Goal: Check status: Check status

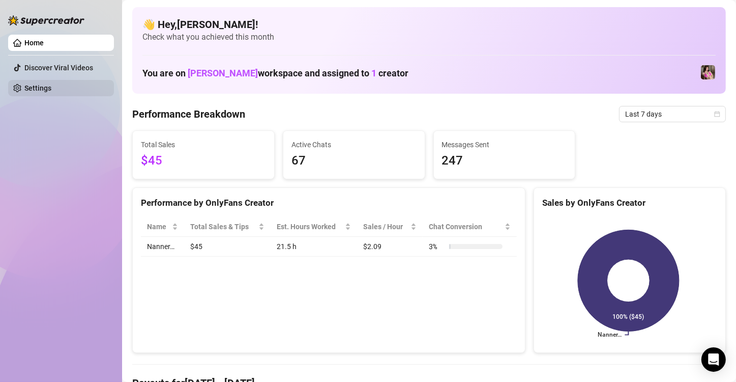
click at [50, 90] on link "Settings" at bounding box center [37, 88] width 27 height 8
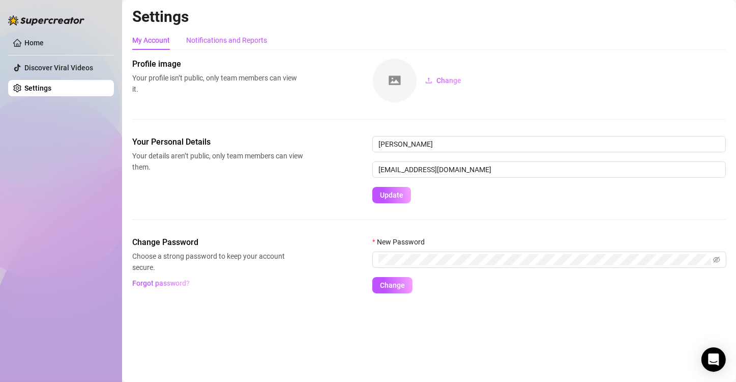
click at [217, 40] on div "Notifications and Reports" at bounding box center [226, 40] width 81 height 11
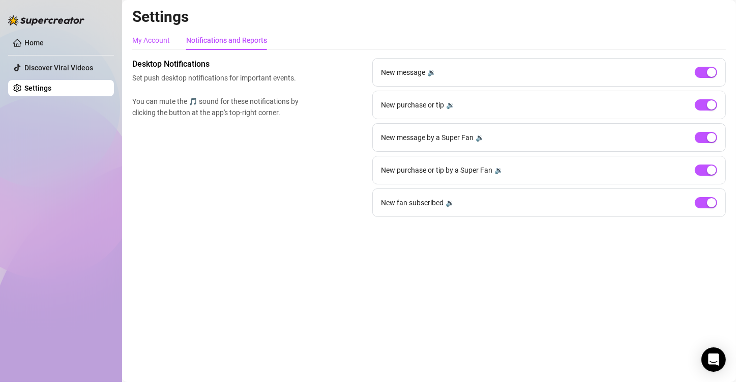
click at [156, 44] on div "My Account" at bounding box center [151, 40] width 38 height 11
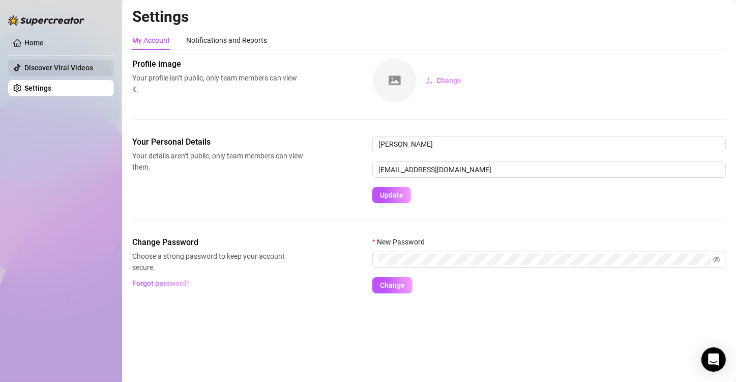
click at [85, 66] on link "Discover Viral Videos" at bounding box center [58, 68] width 69 height 8
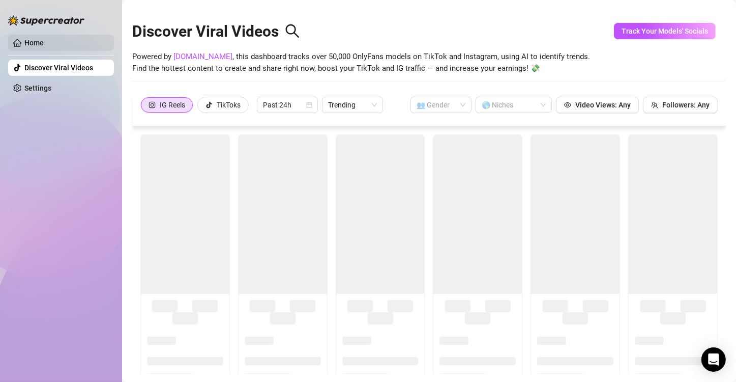
click at [35, 46] on link "Home" at bounding box center [33, 43] width 19 height 8
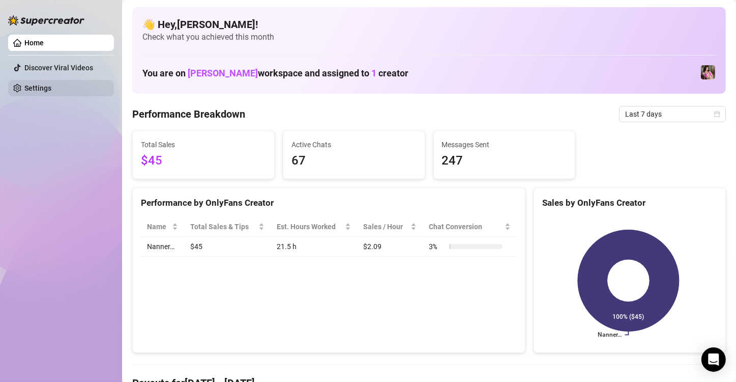
click at [51, 92] on link "Settings" at bounding box center [37, 88] width 27 height 8
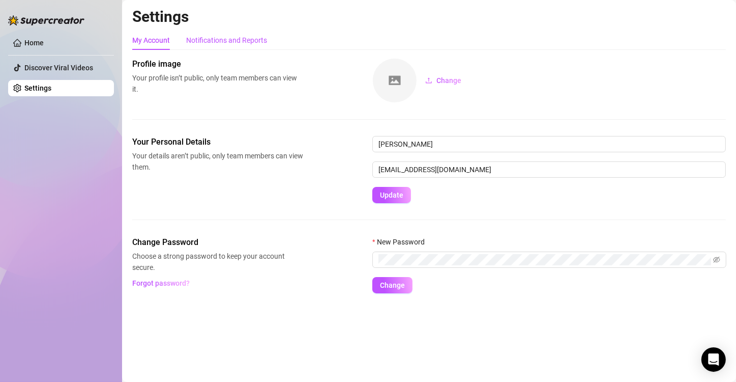
click at [211, 40] on div "Notifications and Reports" at bounding box center [226, 40] width 81 height 11
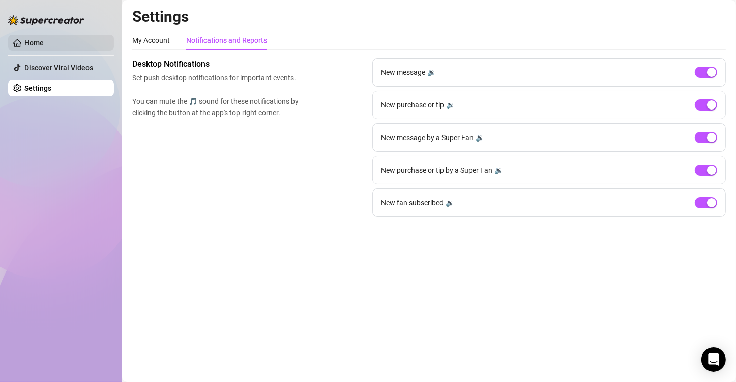
click at [38, 43] on link "Home" at bounding box center [33, 43] width 19 height 8
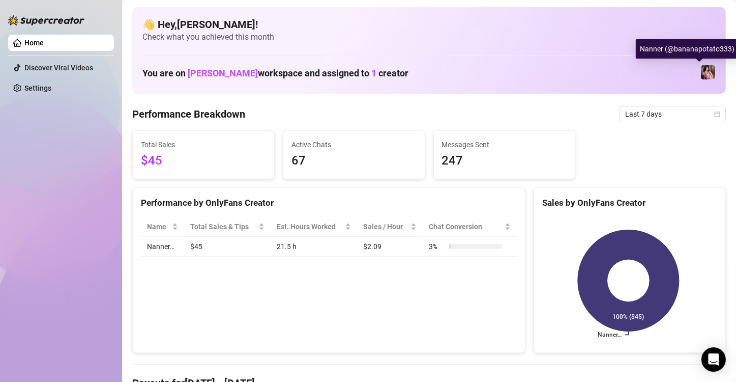
click at [701, 73] on img at bounding box center [708, 72] width 14 height 14
click at [712, 115] on div "Last 7 days" at bounding box center [672, 114] width 107 height 16
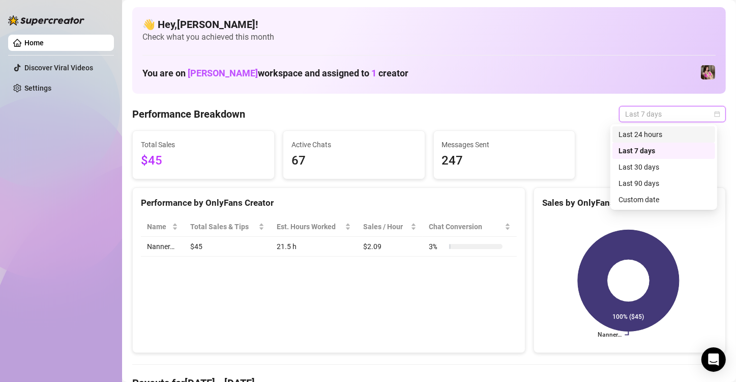
click at [670, 134] on div "Last 24 hours" at bounding box center [664, 134] width 91 height 11
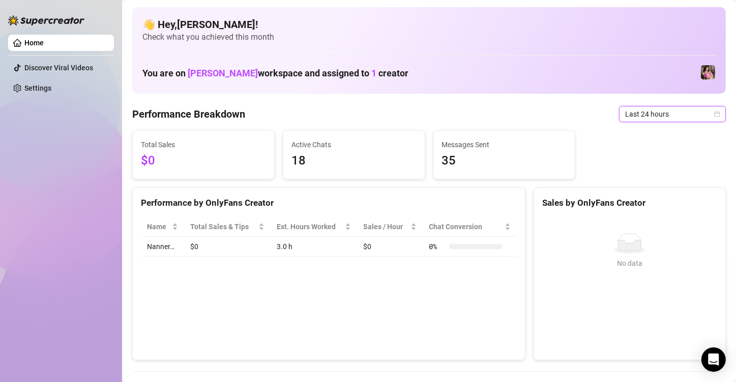
click at [714, 112] on icon "calendar" at bounding box center [717, 114] width 6 height 6
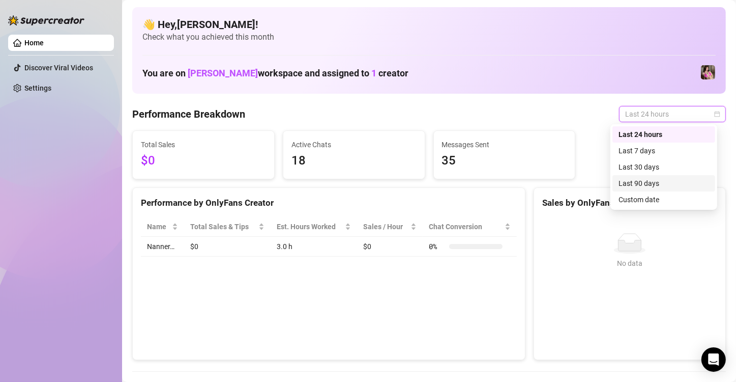
click at [658, 189] on div "Last 90 days" at bounding box center [664, 183] width 103 height 16
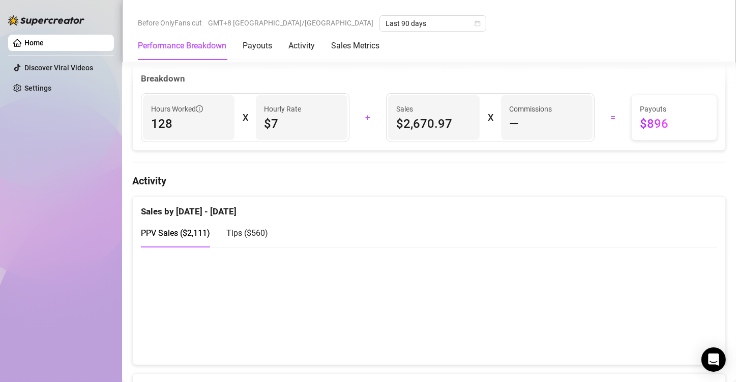
scroll to position [390, 0]
click at [253, 47] on div "Payouts" at bounding box center [258, 46] width 30 height 12
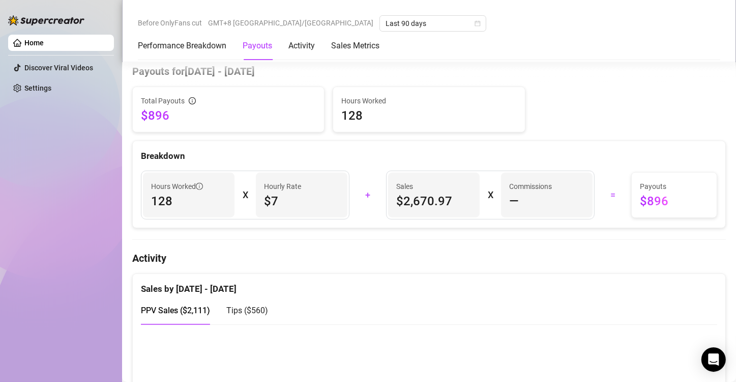
scroll to position [307, 0]
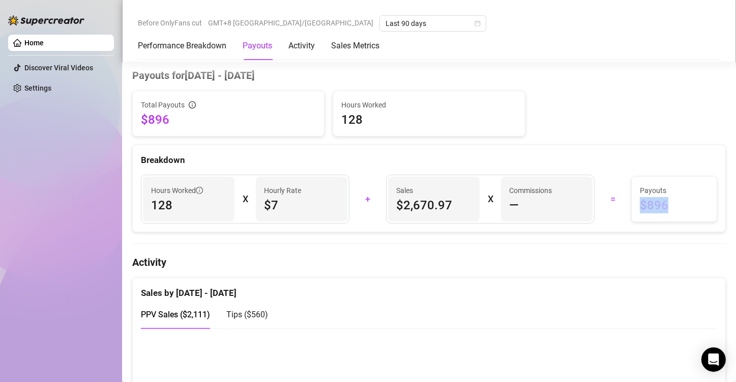
drag, startPoint x: 630, startPoint y: 203, endPoint x: 665, endPoint y: 197, distance: 35.1
click at [665, 197] on div "Payouts $896" at bounding box center [674, 199] width 85 height 45
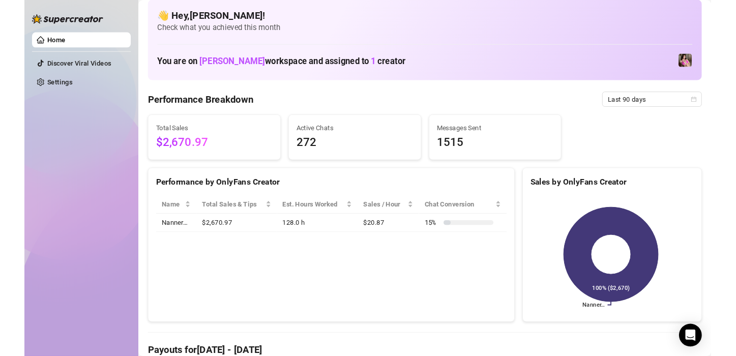
scroll to position [0, 0]
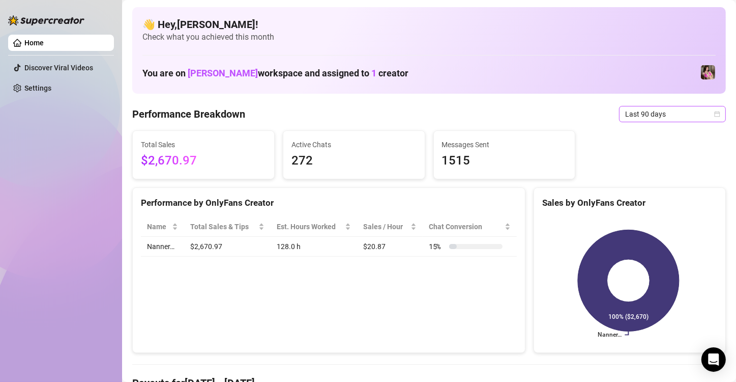
click at [714, 112] on icon "calendar" at bounding box center [717, 114] width 6 height 6
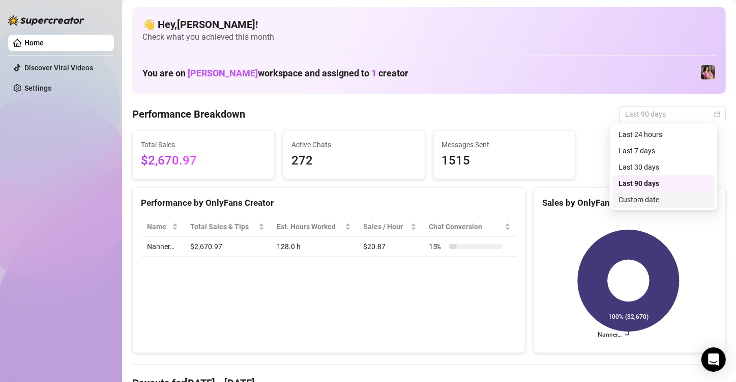
click at [653, 200] on div "Custom date" at bounding box center [664, 199] width 91 height 11
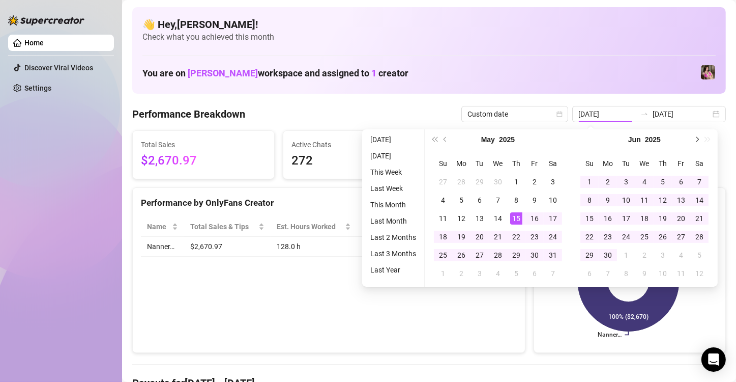
click at [698, 140] on button "Next month (PageDown)" at bounding box center [696, 139] width 11 height 20
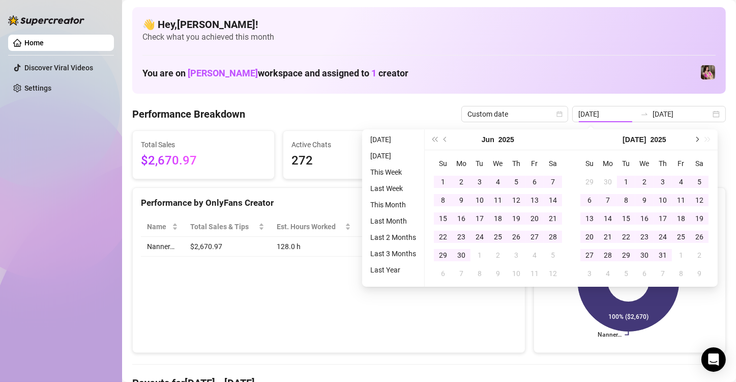
click at [698, 140] on button "Next month (PageDown)" at bounding box center [696, 139] width 11 height 20
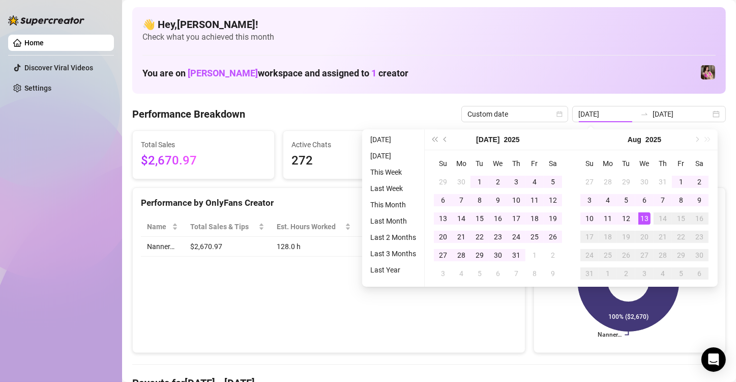
click at [698, 140] on div "[DATE]" at bounding box center [644, 139] width 147 height 21
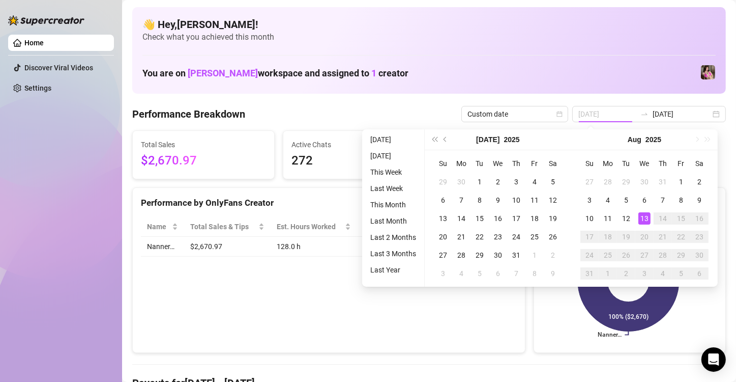
type input "[DATE]"
click at [646, 218] on div "13" at bounding box center [644, 218] width 12 height 12
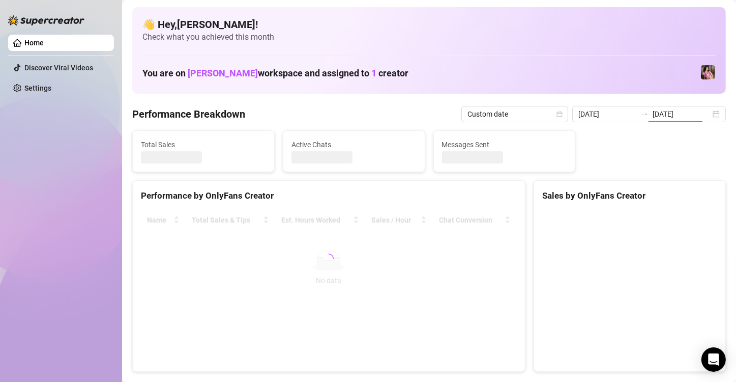
type input "[DATE]"
